Goal: Navigation & Orientation: Find specific page/section

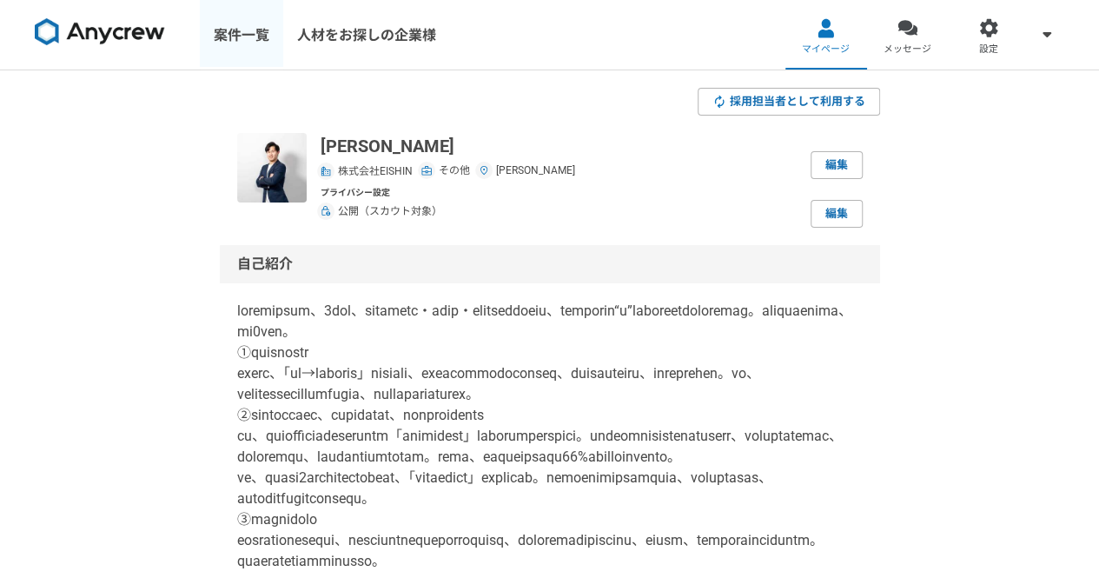
click at [233, 32] on link "案件一覧" at bounding box center [241, 35] width 83 height 70
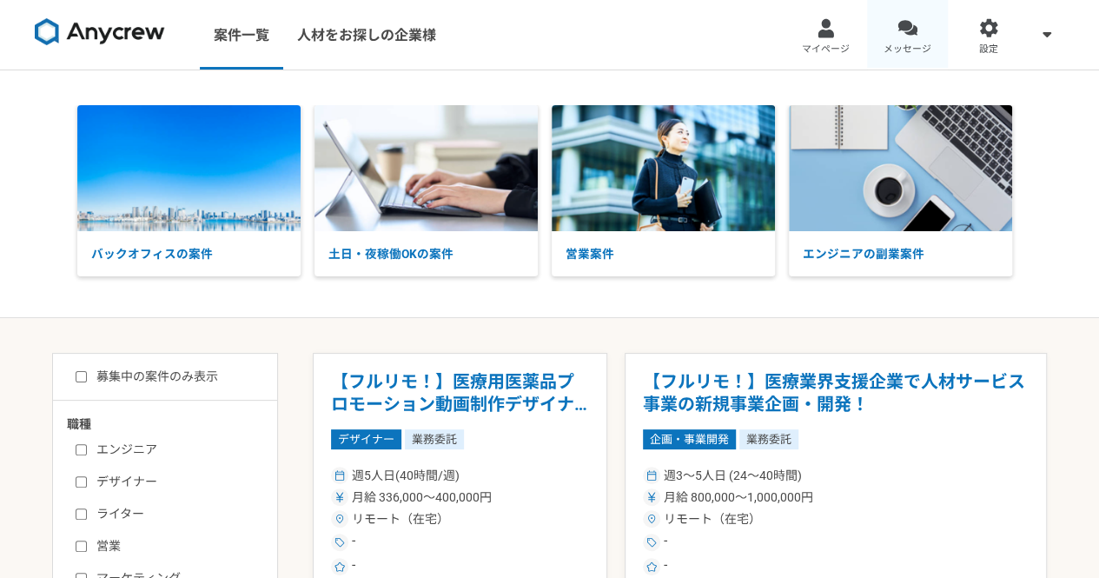
click at [918, 39] on link "メッセージ" at bounding box center [908, 35] width 82 height 70
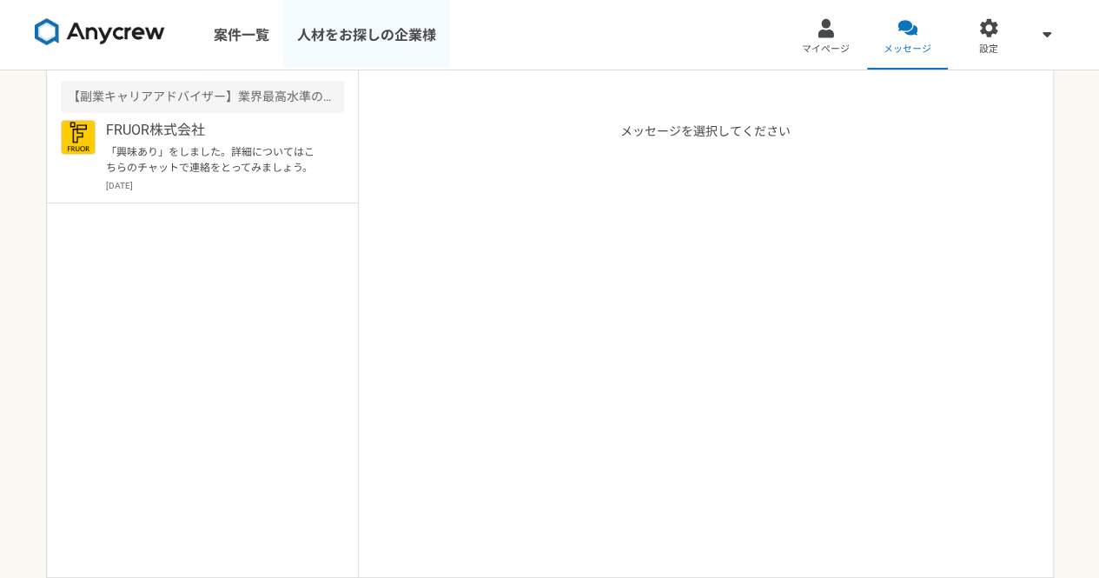
click at [334, 41] on link "人材をお探しの企業様" at bounding box center [366, 35] width 167 height 70
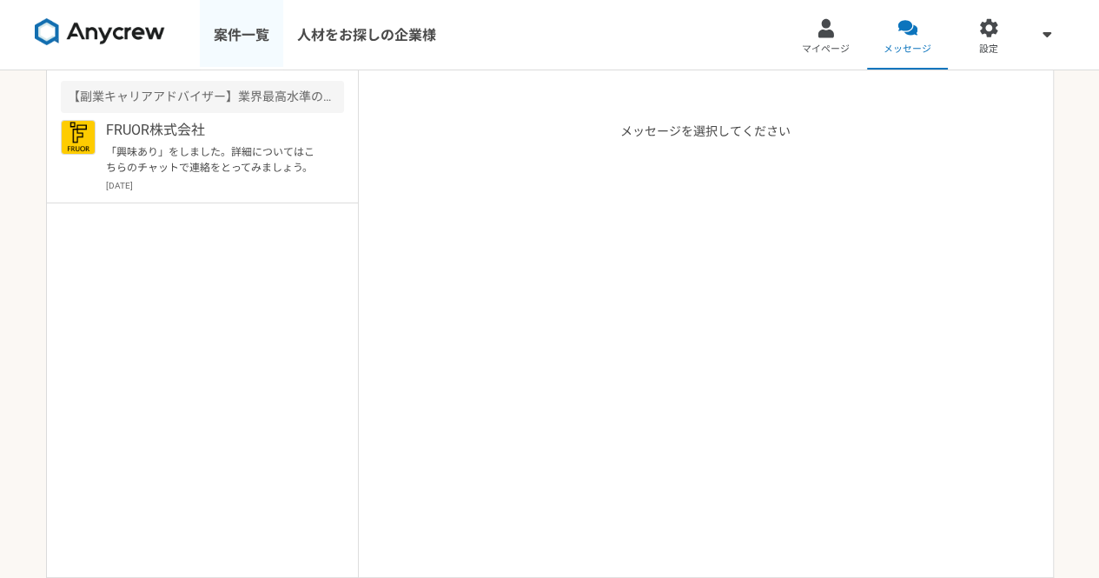
click at [240, 36] on link "案件一覧" at bounding box center [241, 35] width 83 height 70
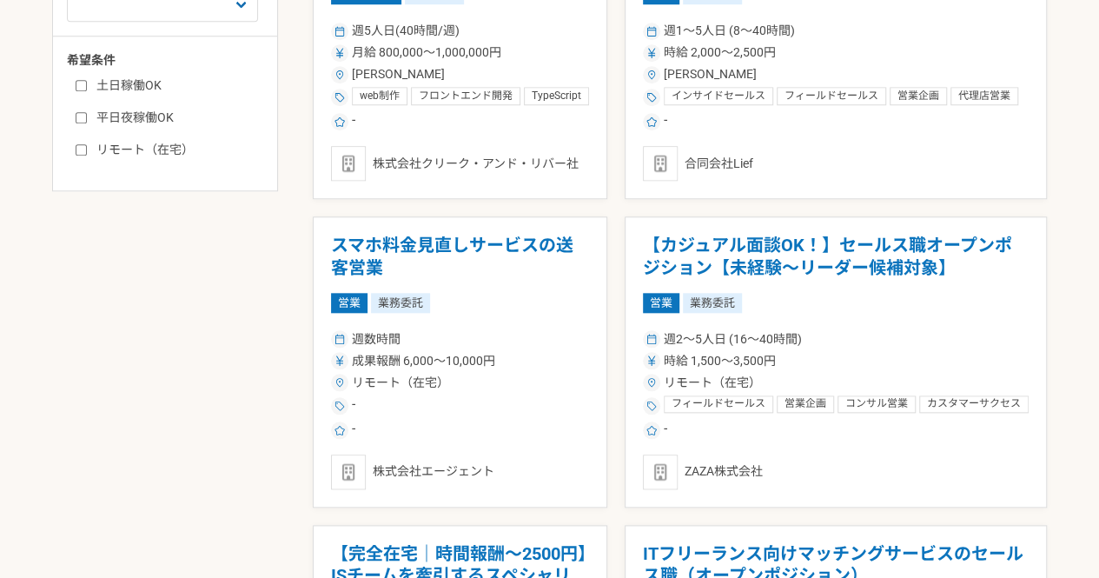
scroll to position [754, 0]
